Goal: Find specific page/section: Find specific page/section

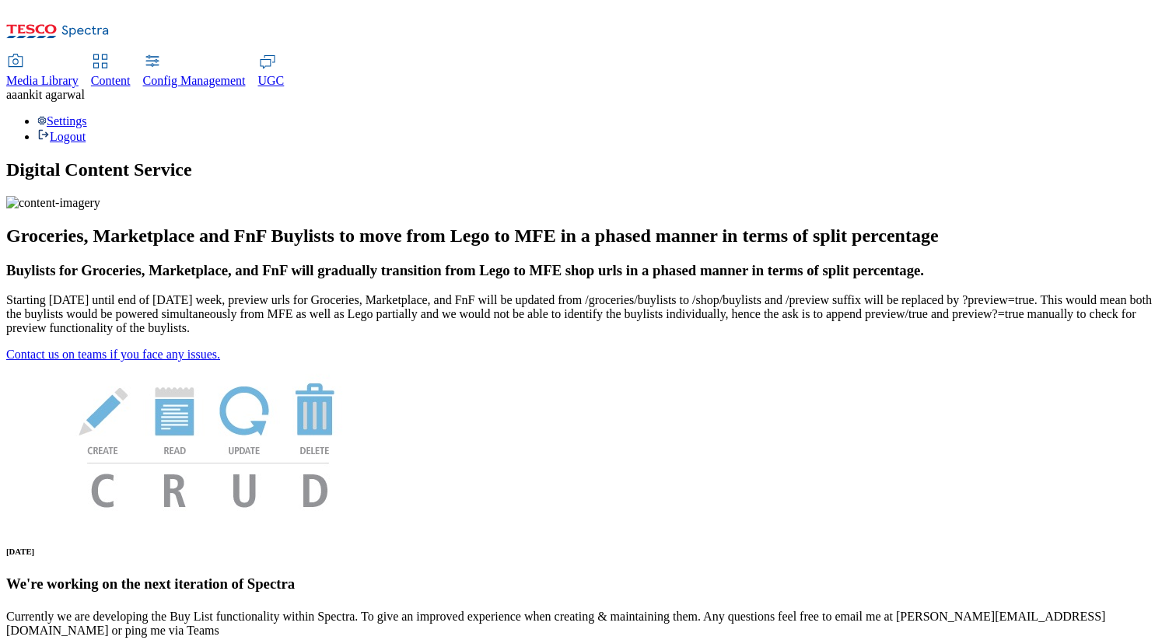
click at [79, 74] on span "Media Library" at bounding box center [42, 80] width 72 height 13
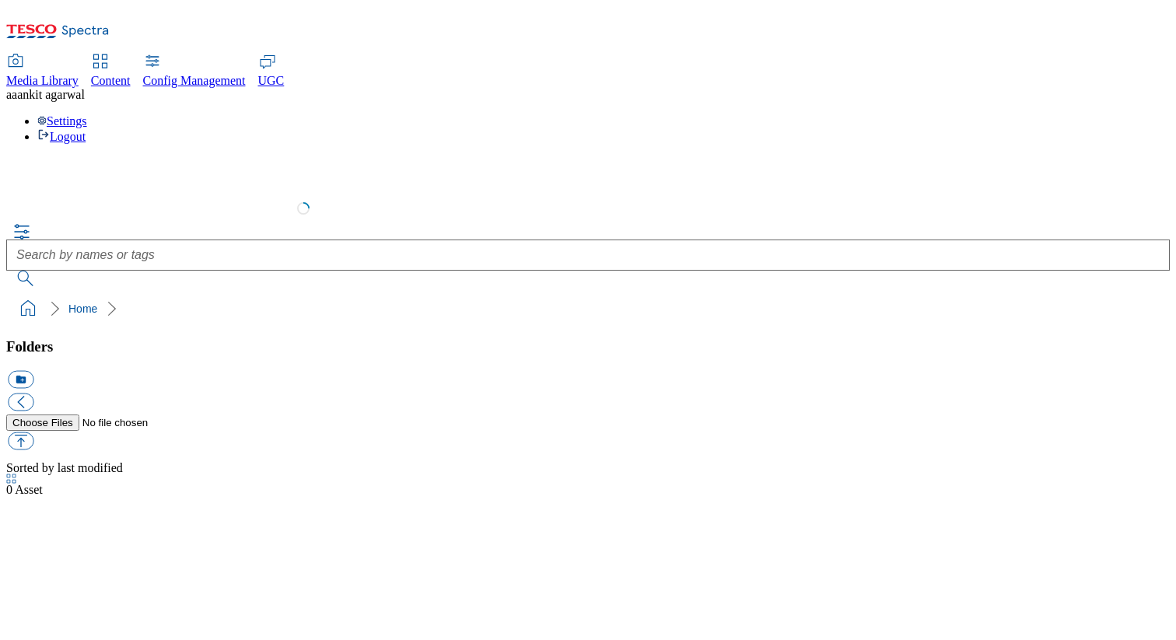
select select "flare-test"
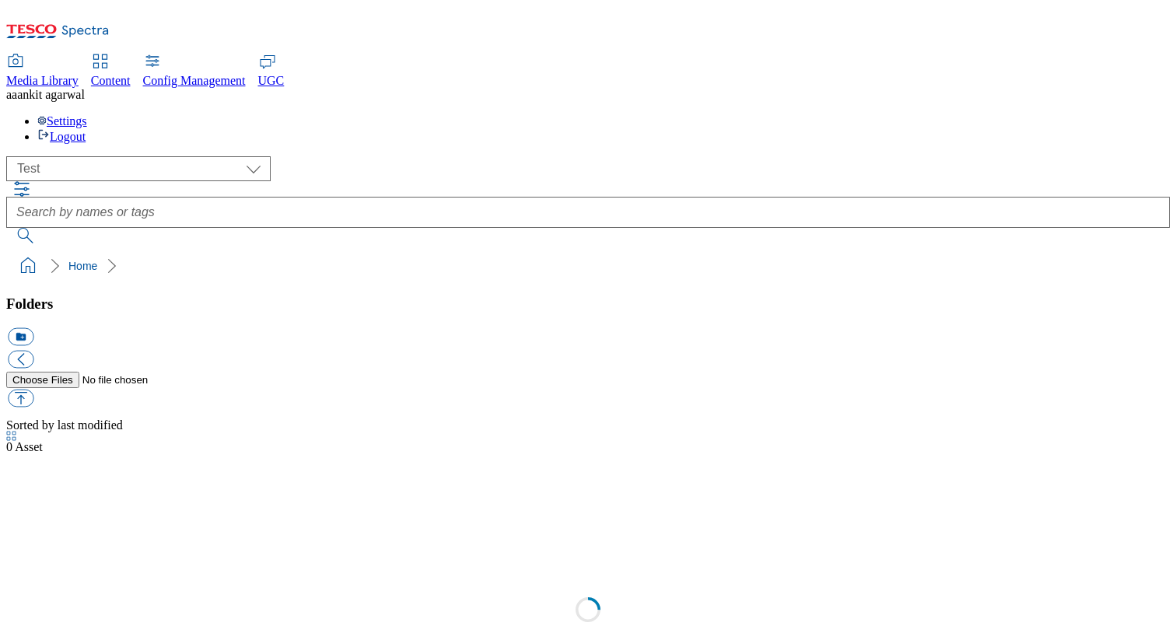
scroll to position [1, 0]
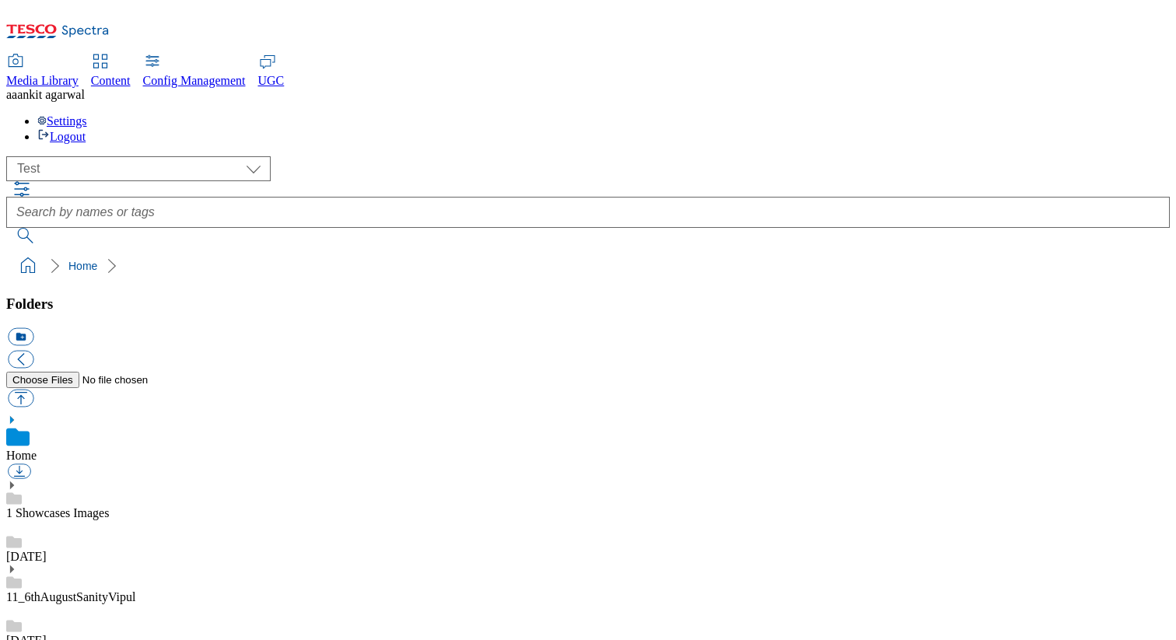
click at [285, 74] on span "UGC" at bounding box center [271, 80] width 26 height 13
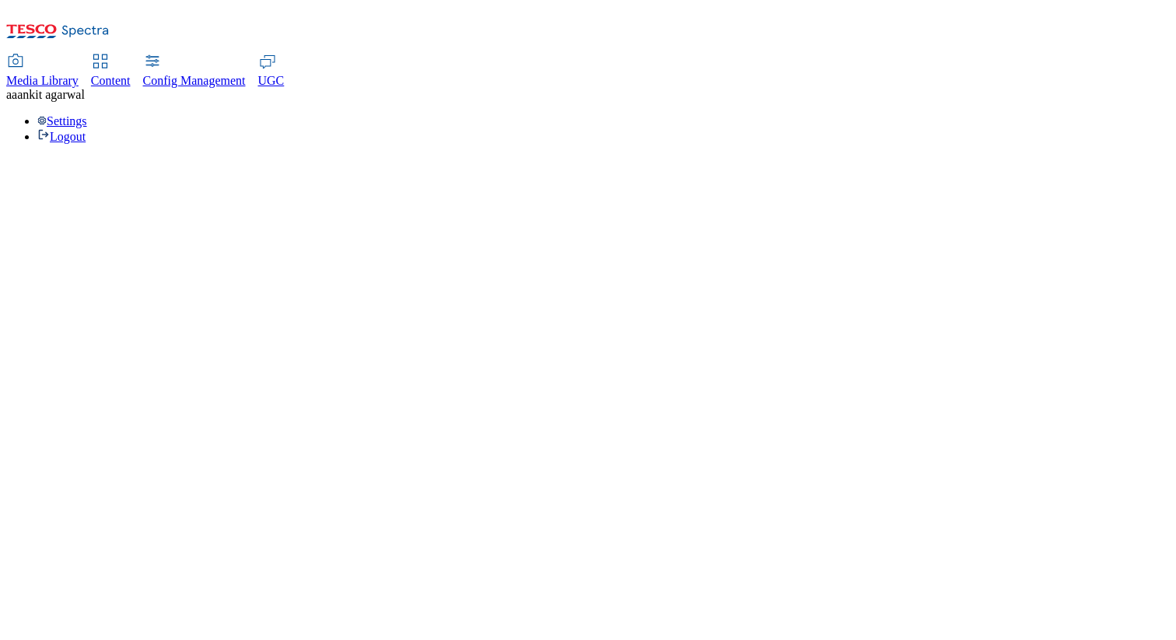
select select "All"
